Goal: Task Accomplishment & Management: Use online tool/utility

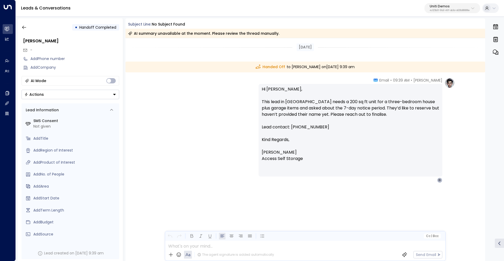
click at [222, 109] on div "[PERSON_NAME] • 09:39 AM • Email Hi [PERSON_NAME], This lead in [GEOGRAPHIC_DAT…" at bounding box center [306, 130] width 300 height 105
click at [433, 8] on p "Uniti Demos" at bounding box center [450, 6] width 40 height 3
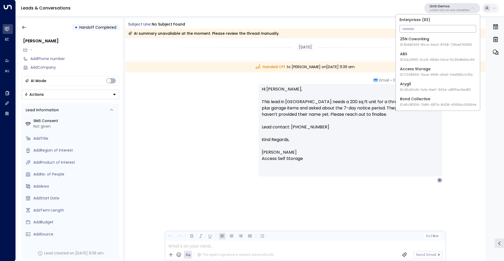
click at [416, 26] on input "text" at bounding box center [438, 29] width 77 height 10
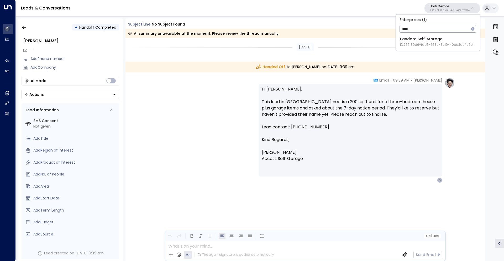
type input "****"
click at [415, 40] on div "Pandora Self-Storage ID: 757189d6-fae5-468c-8c19-40bd3de4c6e1" at bounding box center [437, 41] width 74 height 11
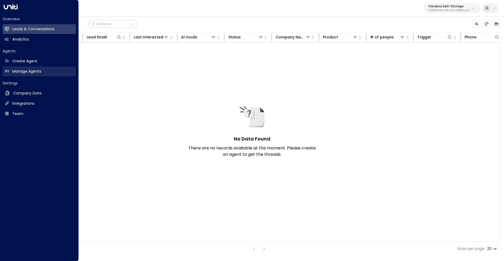
click at [27, 69] on h2 "Manage Agents" at bounding box center [26, 72] width 29 height 6
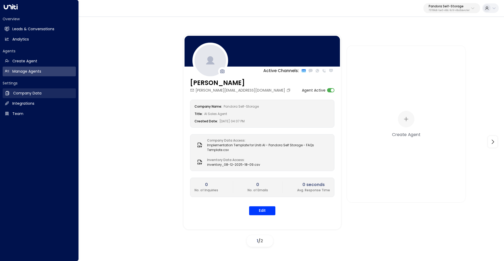
click at [32, 92] on h2 "Company Data" at bounding box center [27, 93] width 28 height 6
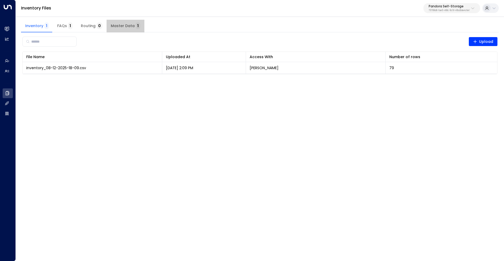
click at [130, 22] on button "Master Data 1" at bounding box center [126, 26] width 38 height 13
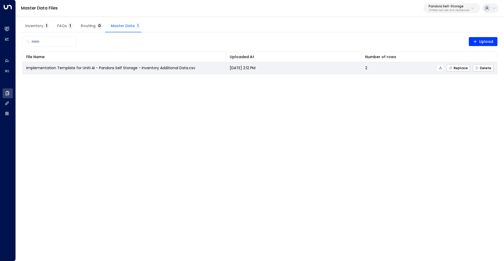
click at [441, 67] on icon at bounding box center [440, 67] width 3 height 3
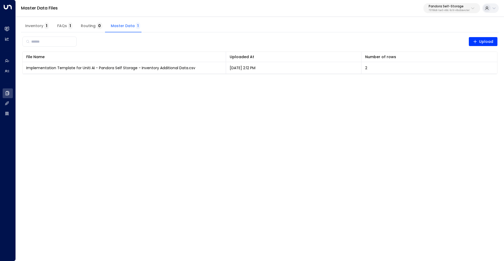
click at [34, 26] on span "Inventory 1" at bounding box center [37, 26] width 24 height 5
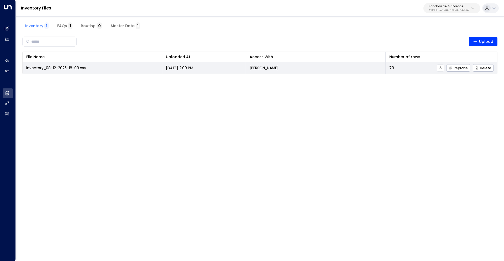
click at [442, 69] on icon at bounding box center [441, 68] width 4 height 4
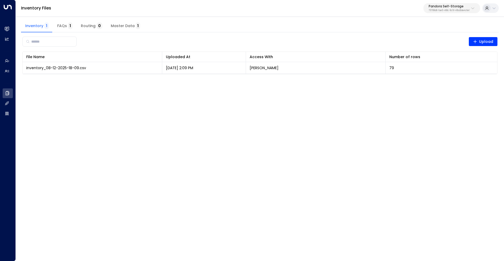
click at [438, 81] on html "Overview Leads & Conversations Leads & Conversations Analytics Analytics Agents…" at bounding box center [252, 40] width 504 height 81
click at [120, 20] on button "Master Data 1" at bounding box center [126, 26] width 38 height 13
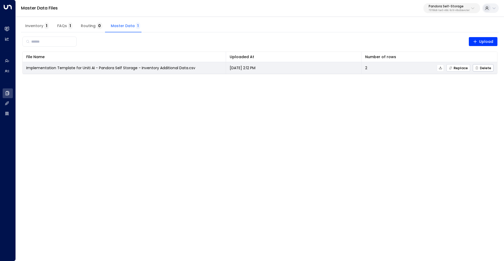
click at [462, 70] on span "Replace" at bounding box center [458, 67] width 19 height 3
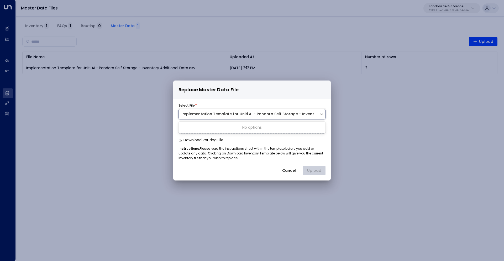
click at [280, 114] on div "Implementation Template for Uniti AI - Pandora Self Storage - Inventory Additio…" at bounding box center [249, 114] width 135 height 6
click at [284, 114] on div "Implementation Template for Uniti AI - Pandora Self Storage - Inventory Additio…" at bounding box center [249, 114] width 135 height 6
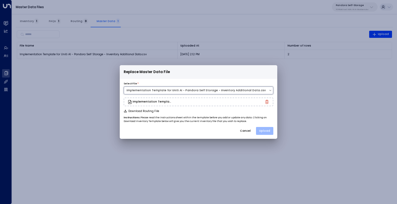
click at [266, 131] on button "Upload" at bounding box center [264, 131] width 17 height 8
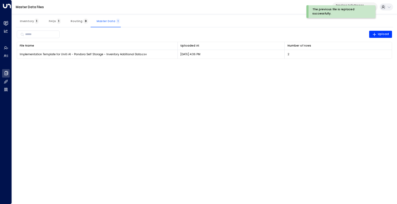
click at [23, 22] on span "Inventory 1" at bounding box center [29, 20] width 19 height 3
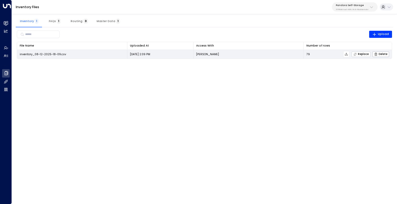
click at [362, 53] on span "Replace" at bounding box center [361, 54] width 15 height 3
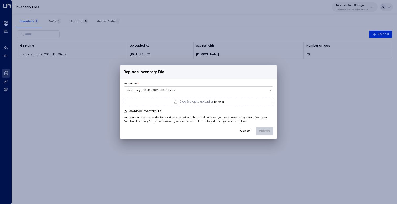
click at [311, 123] on div "Replace Inventory File Select File * inventory_08-12-2025-18-09.csv Drag & drop…" at bounding box center [198, 102] width 397 height 204
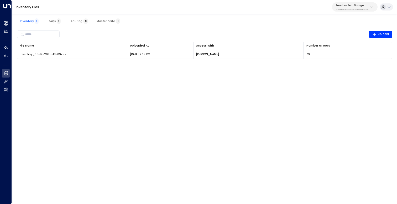
click at [100, 20] on span "Master Data 1" at bounding box center [108, 20] width 23 height 3
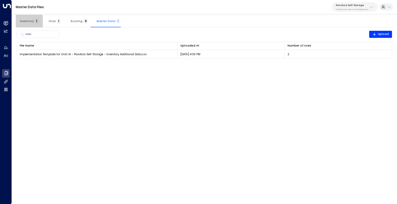
click at [28, 22] on span "Inventory 1" at bounding box center [29, 20] width 19 height 3
